Goal: Entertainment & Leisure: Browse casually

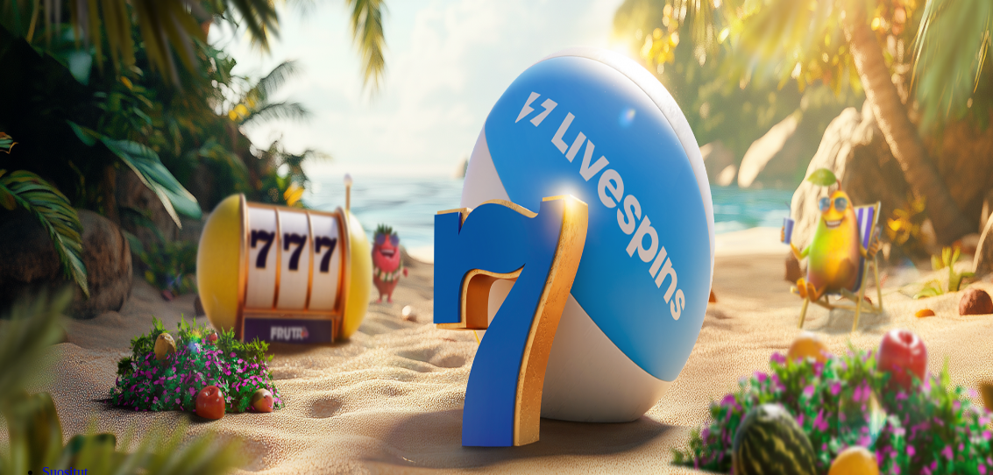
click at [126, 73] on button "Kirjaudu" at bounding box center [121, 63] width 57 height 18
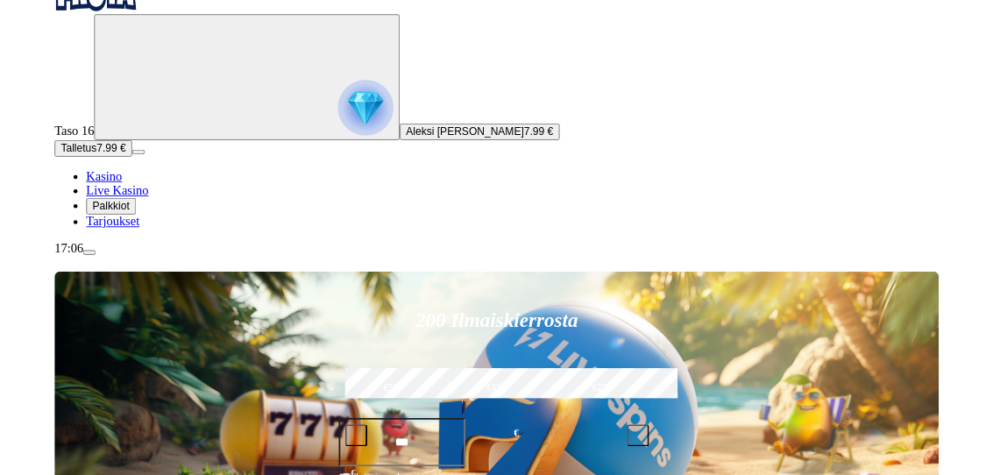
scroll to position [62, 0]
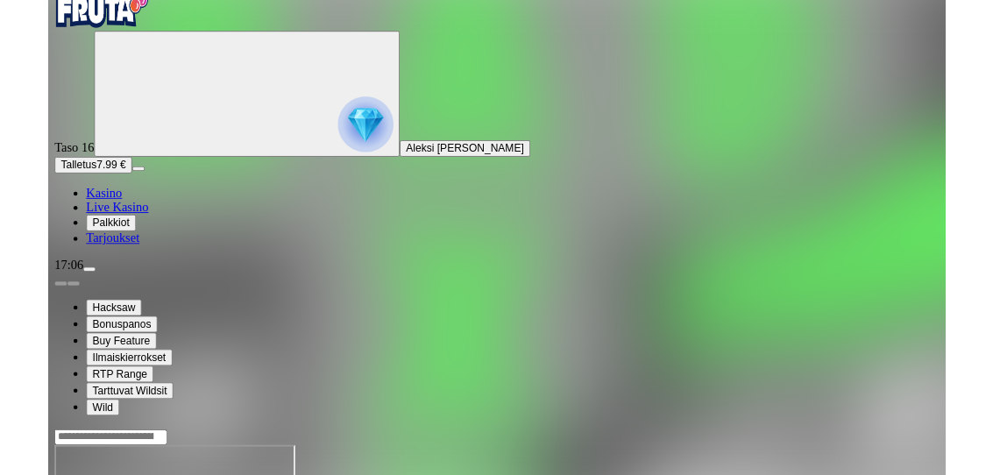
scroll to position [35, 0]
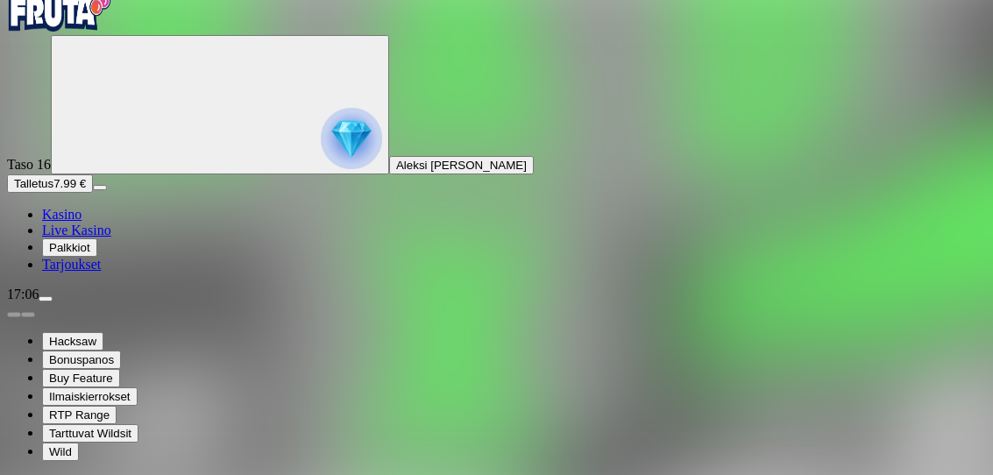
click at [103, 32] on img "Primary" at bounding box center [59, 10] width 105 height 44
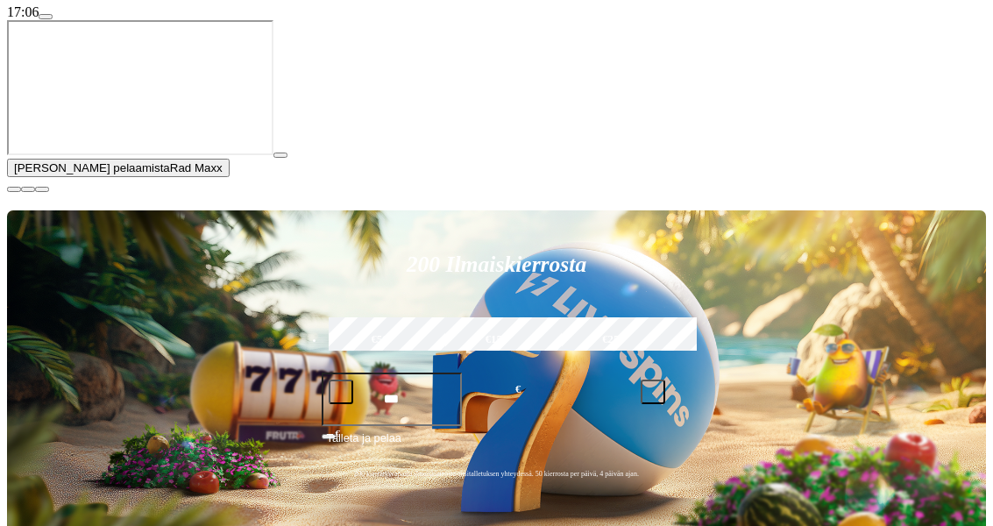
scroll to position [309, 0]
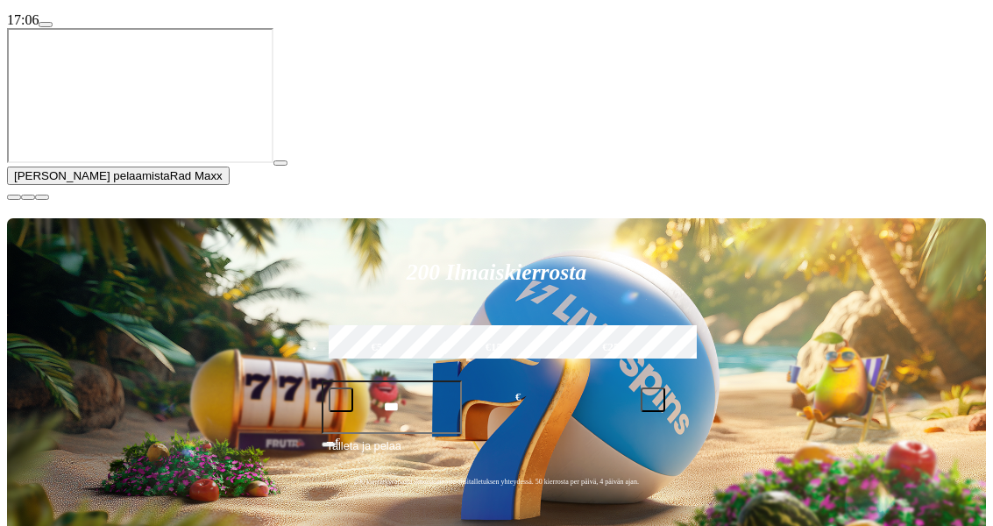
click at [46, 25] on span "menu icon" at bounding box center [46, 25] width 0 height 0
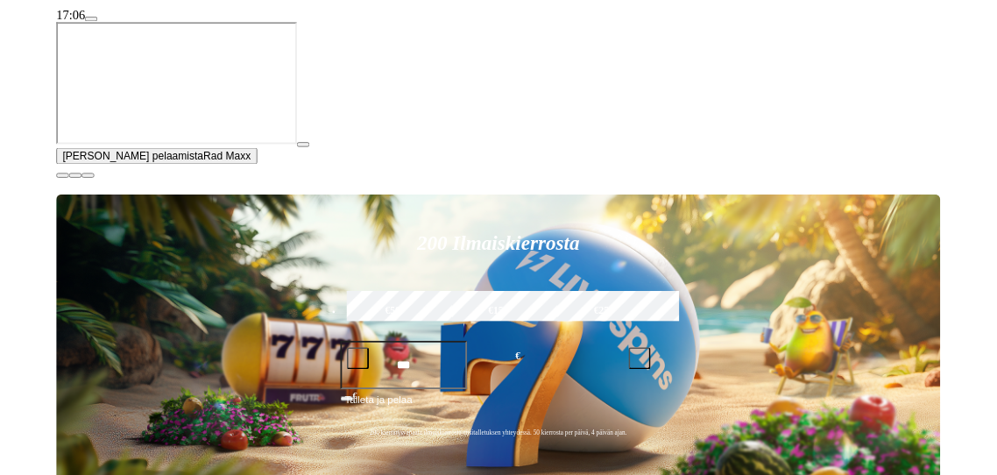
scroll to position [350, 0]
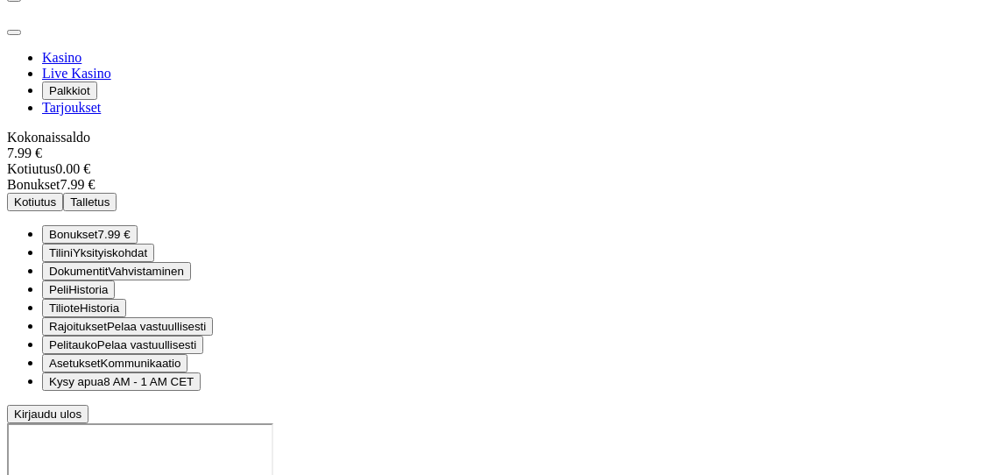
click at [131, 241] on span "Bonukset 7.99 €" at bounding box center [89, 234] width 81 height 13
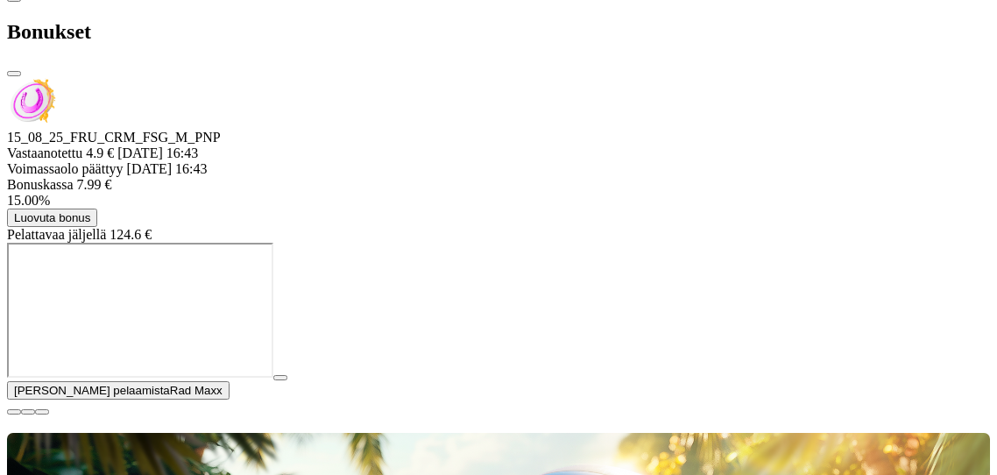
click at [852, 243] on div at bounding box center [498, 243] width 983 height 0
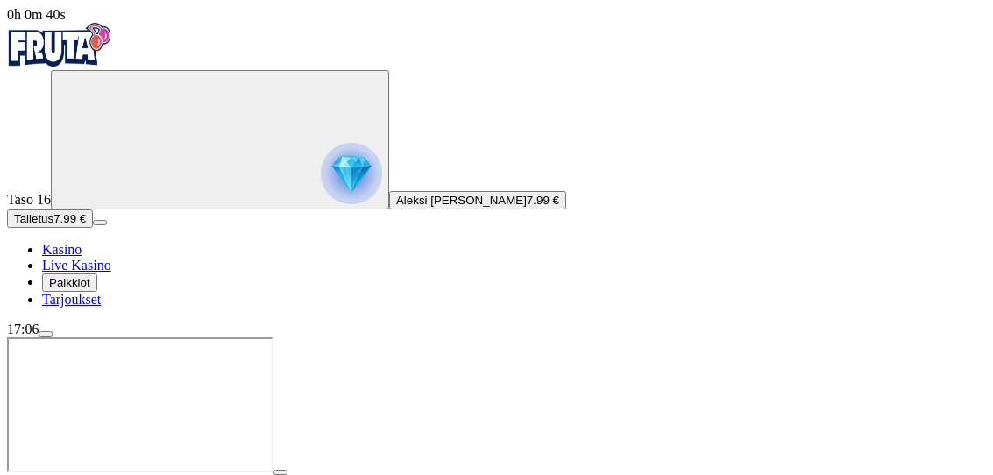
click at [287, 470] on button "button" at bounding box center [280, 472] width 14 height 5
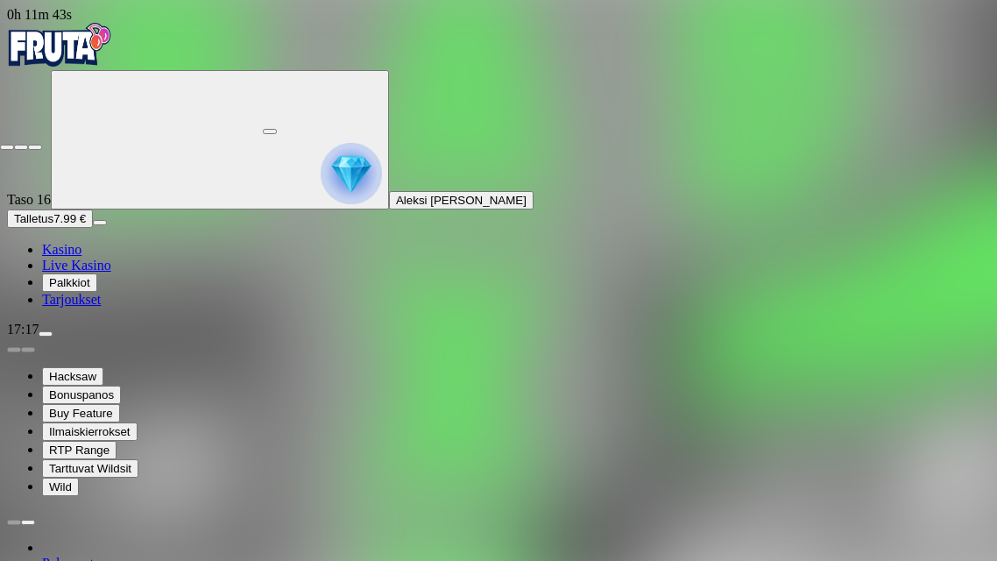
click at [7, 147] on span "close icon" at bounding box center [7, 147] width 0 height 0
